Goal: Information Seeking & Learning: Learn about a topic

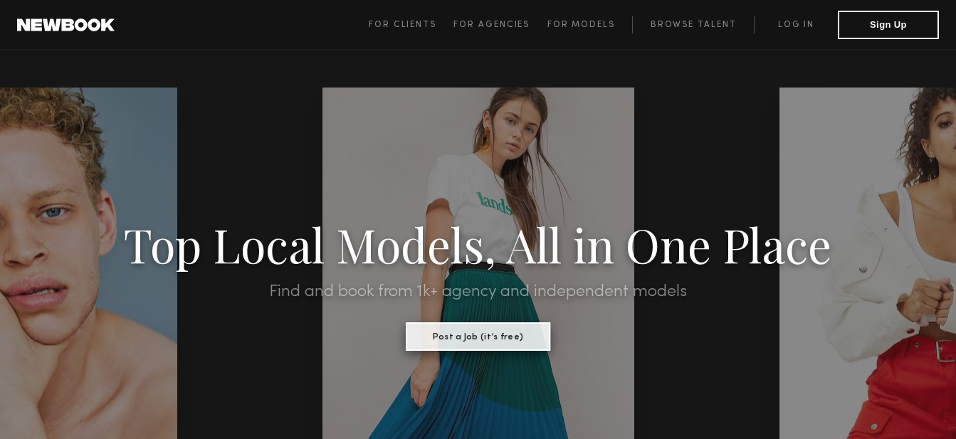
click at [461, 333] on button "Post a Job (it’s free)" at bounding box center [478, 336] width 144 height 28
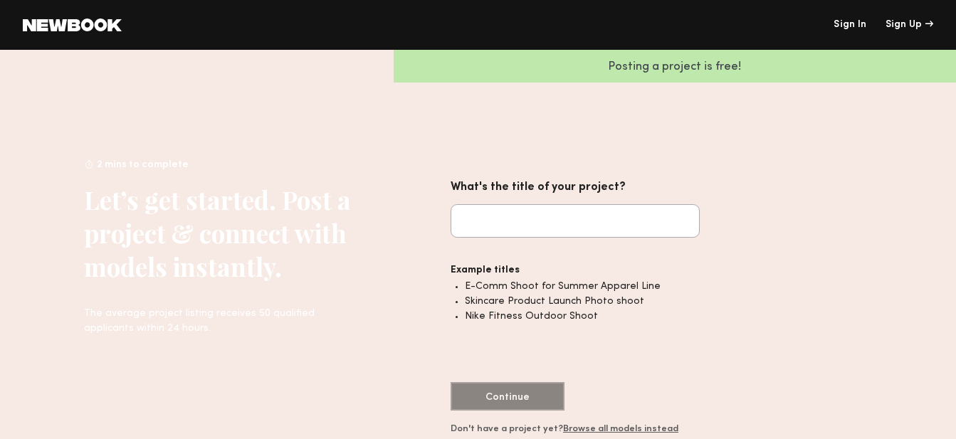
scroll to position [4, 0]
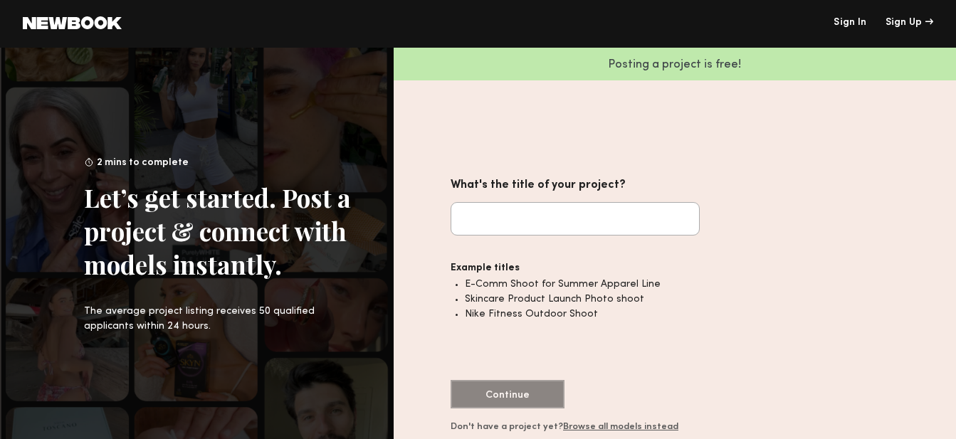
click at [602, 428] on link "Browse all models instead" at bounding box center [620, 427] width 115 height 9
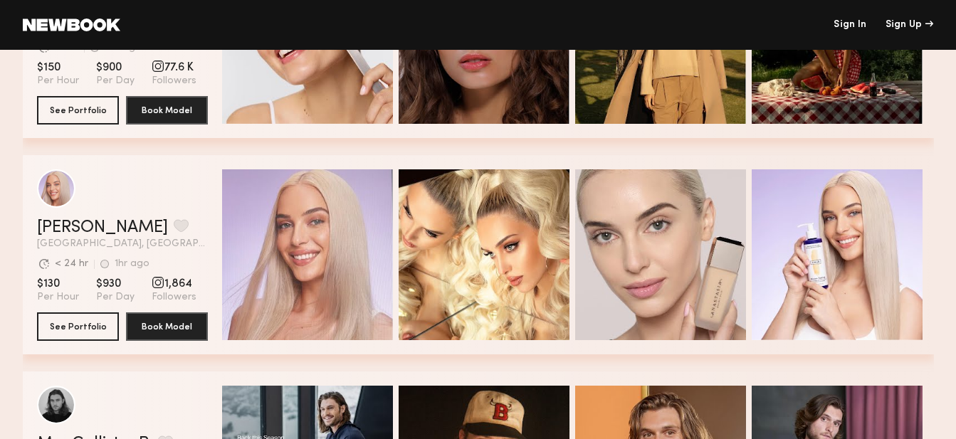
scroll to position [2245, 0]
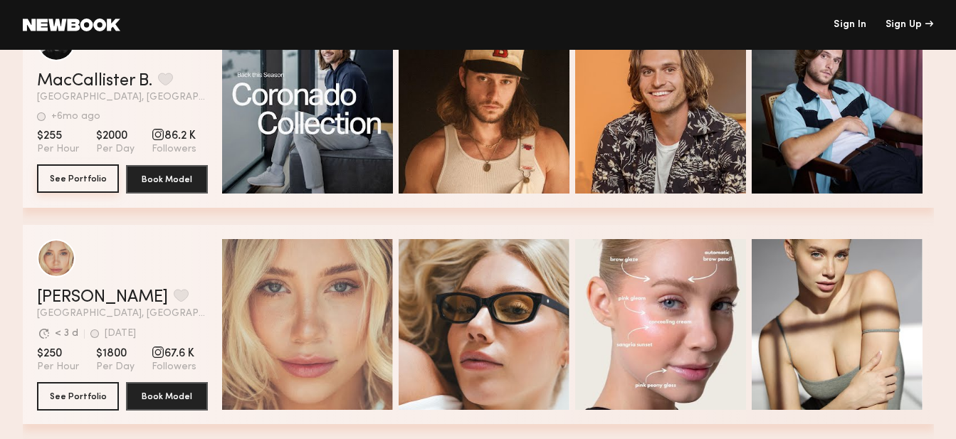
click at [88, 180] on button "See Portfolio" at bounding box center [78, 178] width 82 height 28
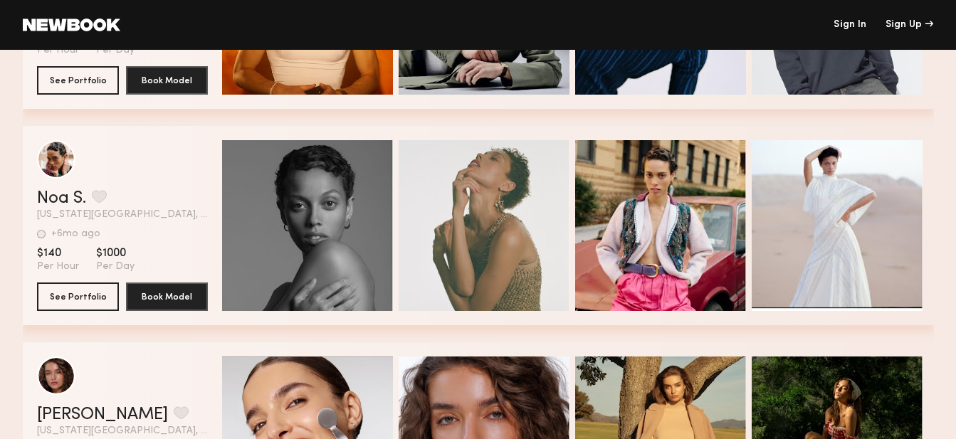
scroll to position [1446, 0]
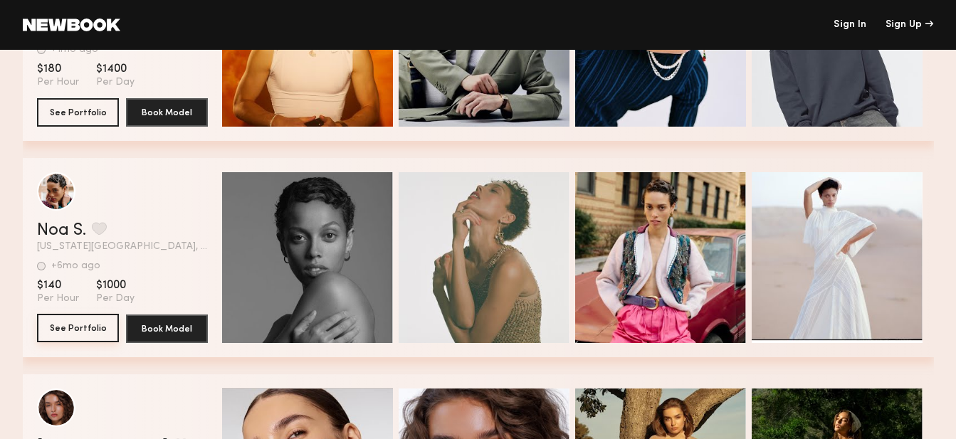
click at [81, 328] on button "See Portfolio" at bounding box center [78, 328] width 82 height 28
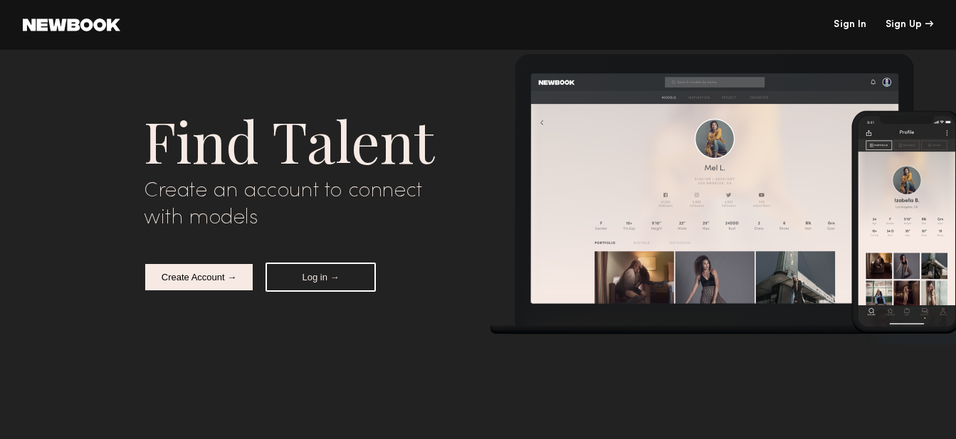
scroll to position [4066, 0]
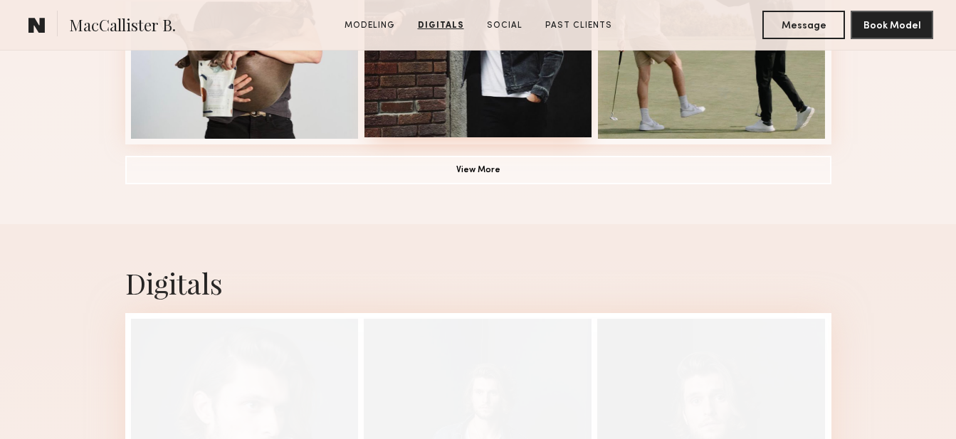
scroll to position [1162, 0]
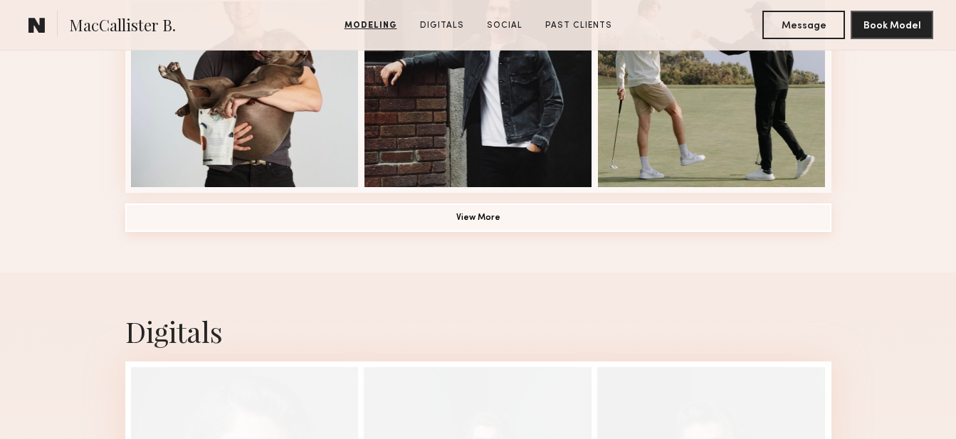
click at [459, 218] on button "View More" at bounding box center [478, 218] width 706 height 28
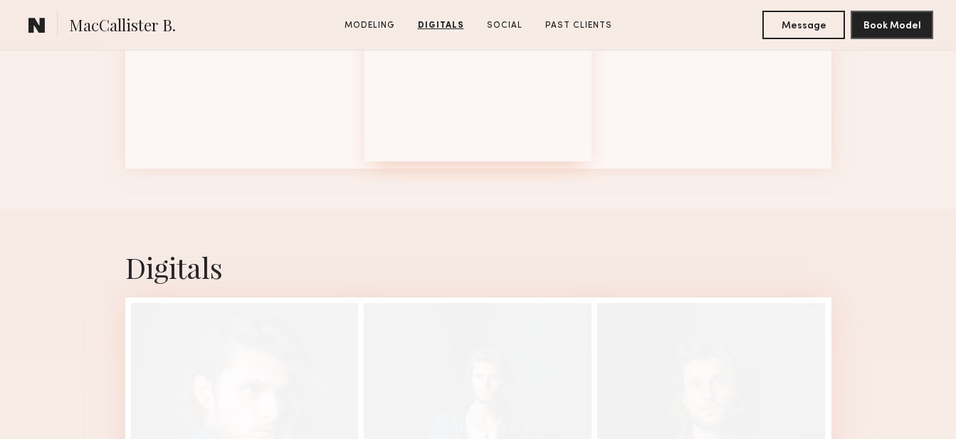
scroll to position [1960, 0]
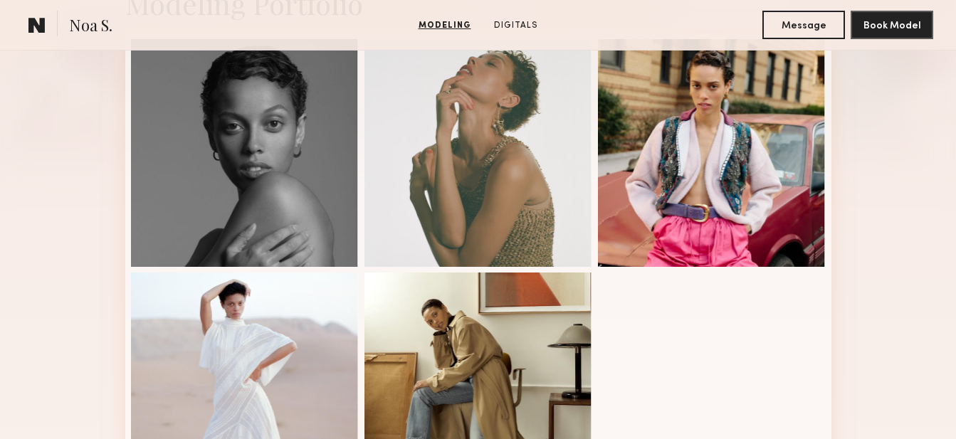
scroll to position [363, 0]
